Goal: Task Accomplishment & Management: Use online tool/utility

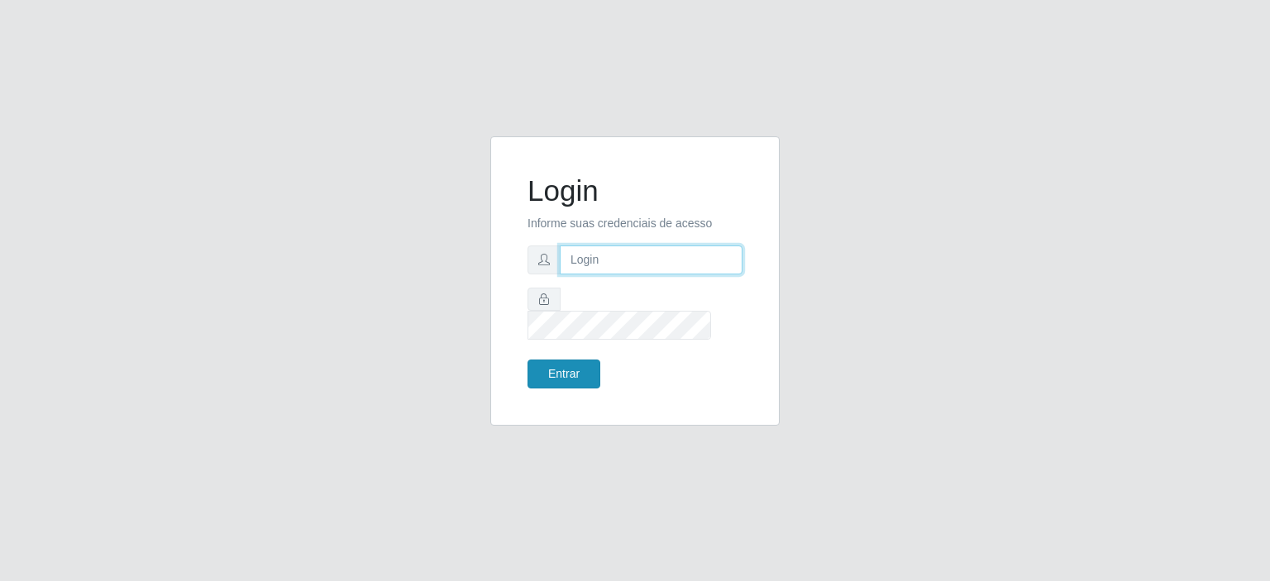
type input "[EMAIL_ADDRESS][DOMAIN_NAME]"
click at [566, 366] on button "Entrar" at bounding box center [563, 374] width 73 height 29
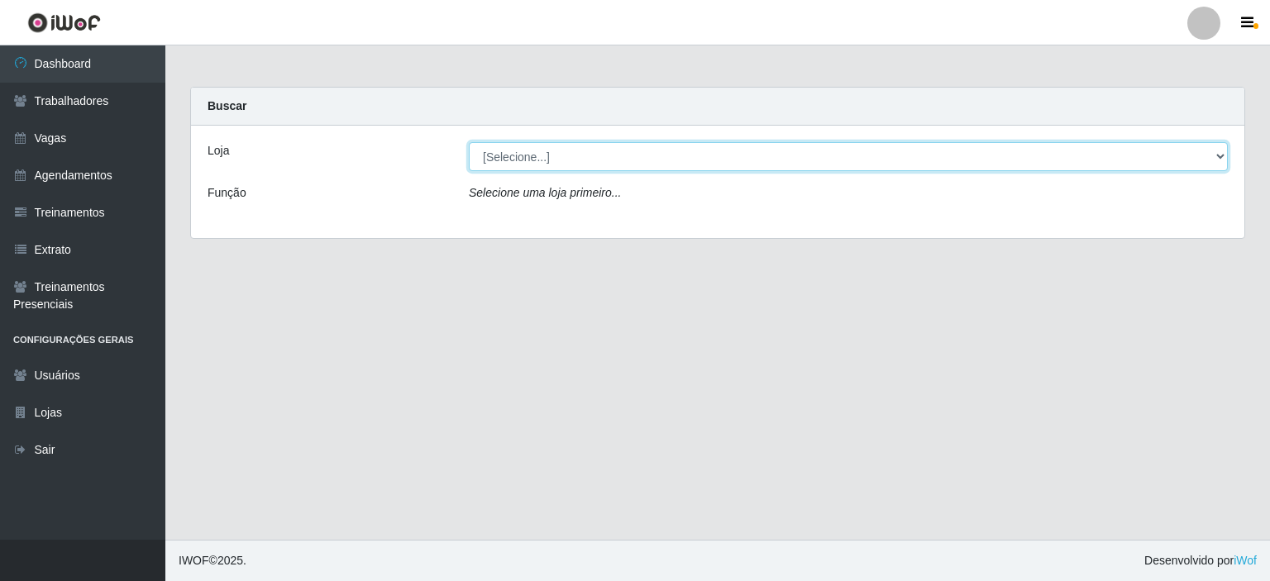
click at [536, 155] on select "[Selecione...] Preço Bom Supermercado" at bounding box center [848, 156] width 759 height 29
select select "387"
click at [469, 142] on select "[Selecione...] Preço Bom Supermercado" at bounding box center [848, 156] width 759 height 29
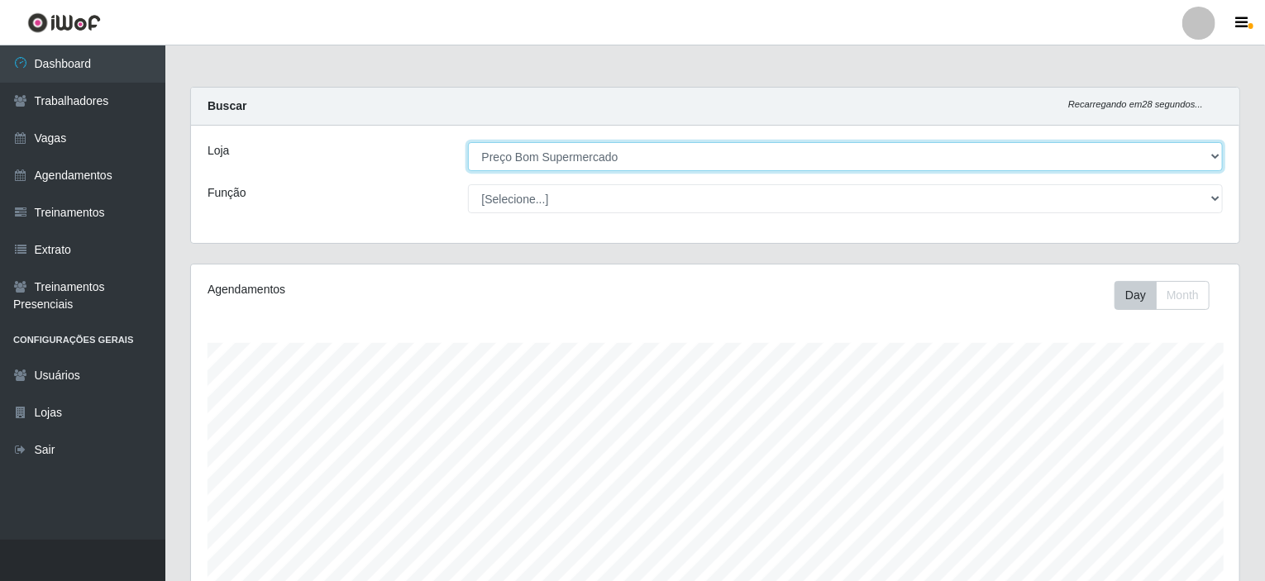
scroll to position [293, 0]
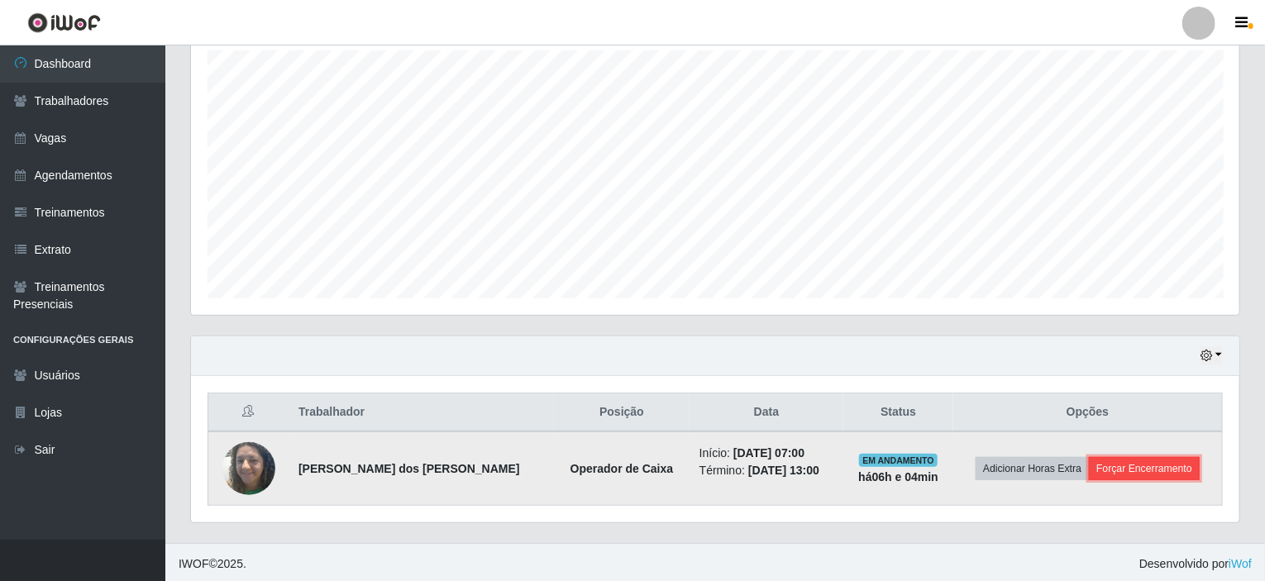
click at [1138, 465] on button "Forçar Encerramento" at bounding box center [1144, 468] width 111 height 23
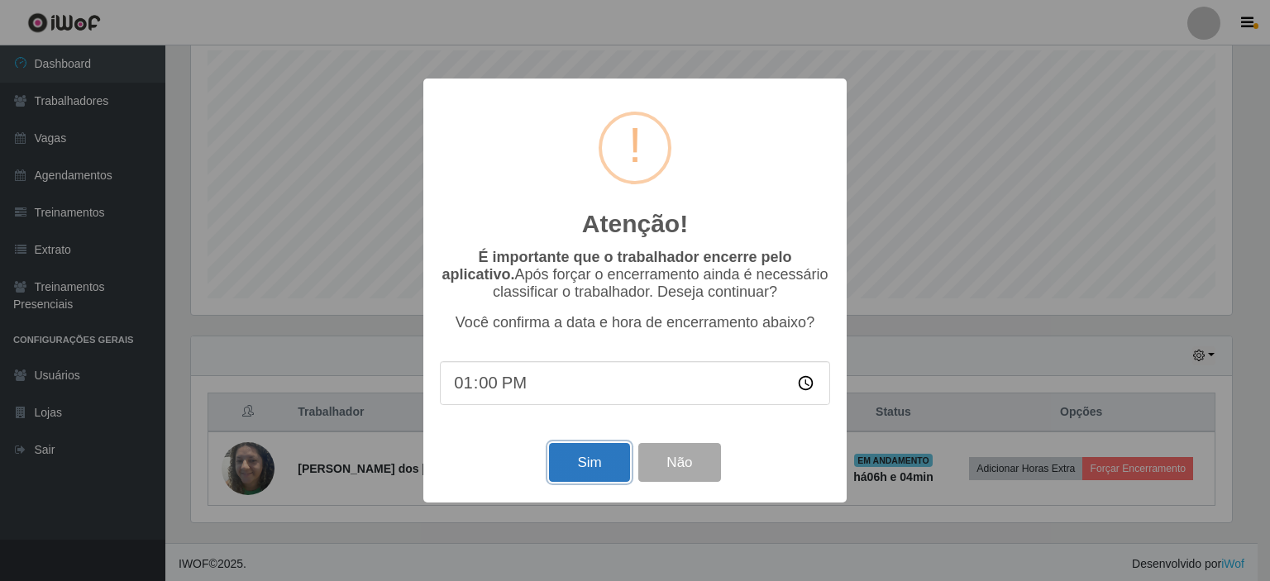
click at [592, 459] on button "Sim" at bounding box center [589, 462] width 80 height 39
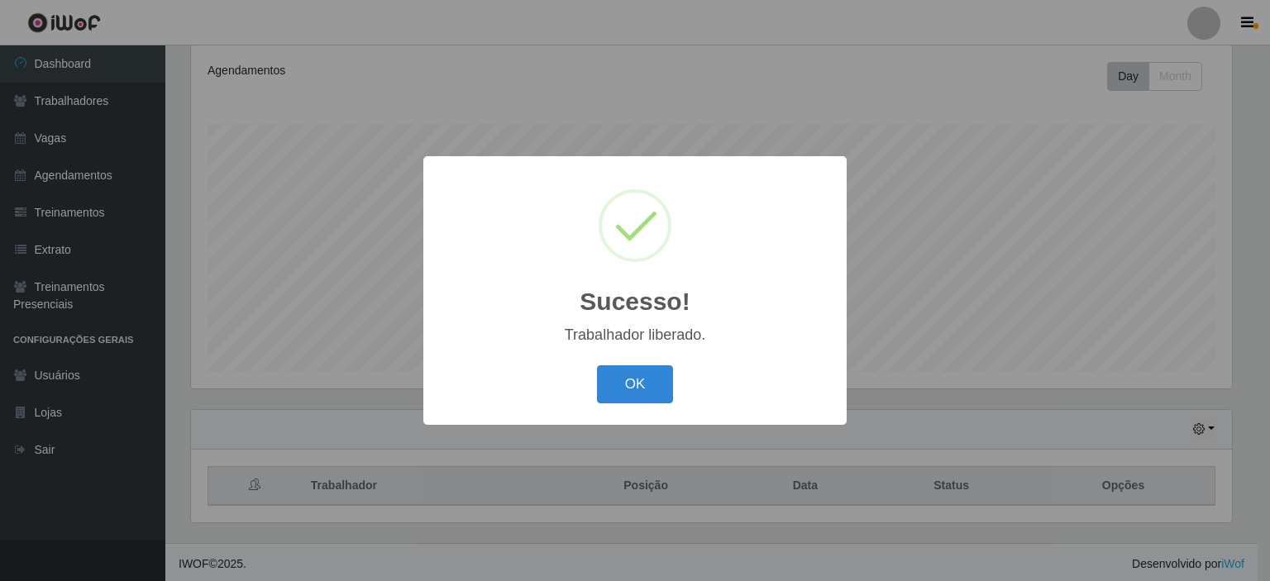
click at [618, 356] on div "Sucesso! × Trabalhador liberado. OK Cancel" at bounding box center [634, 290] width 423 height 268
click at [618, 386] on button "OK" at bounding box center [635, 384] width 77 height 39
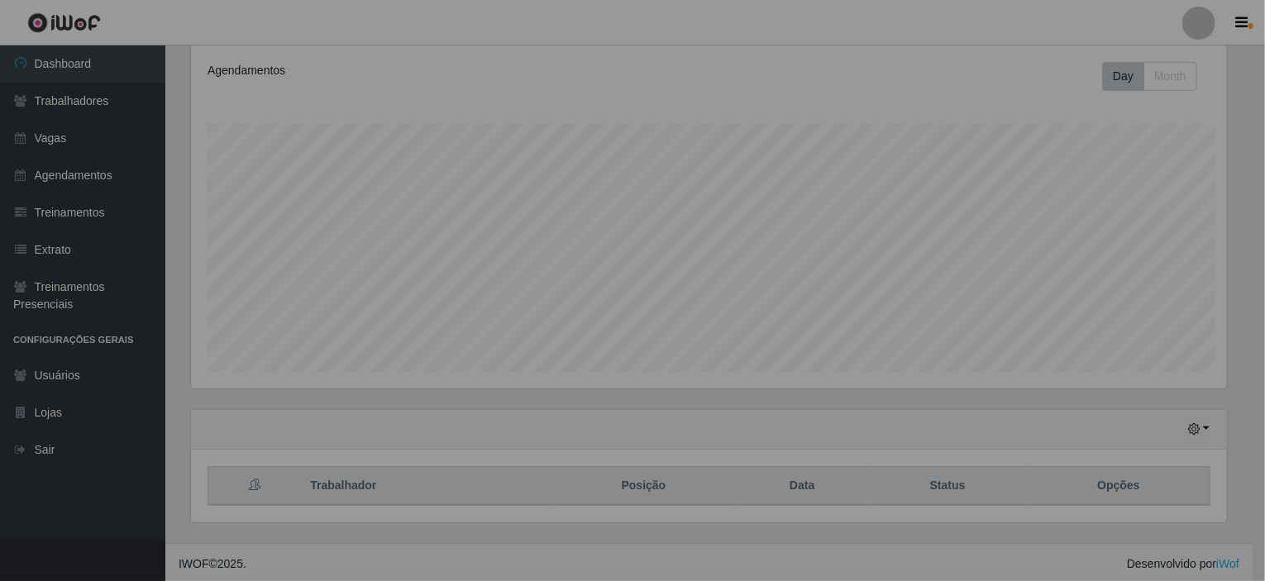
scroll to position [343, 1048]
